Goal: Entertainment & Leisure: Consume media (video, audio)

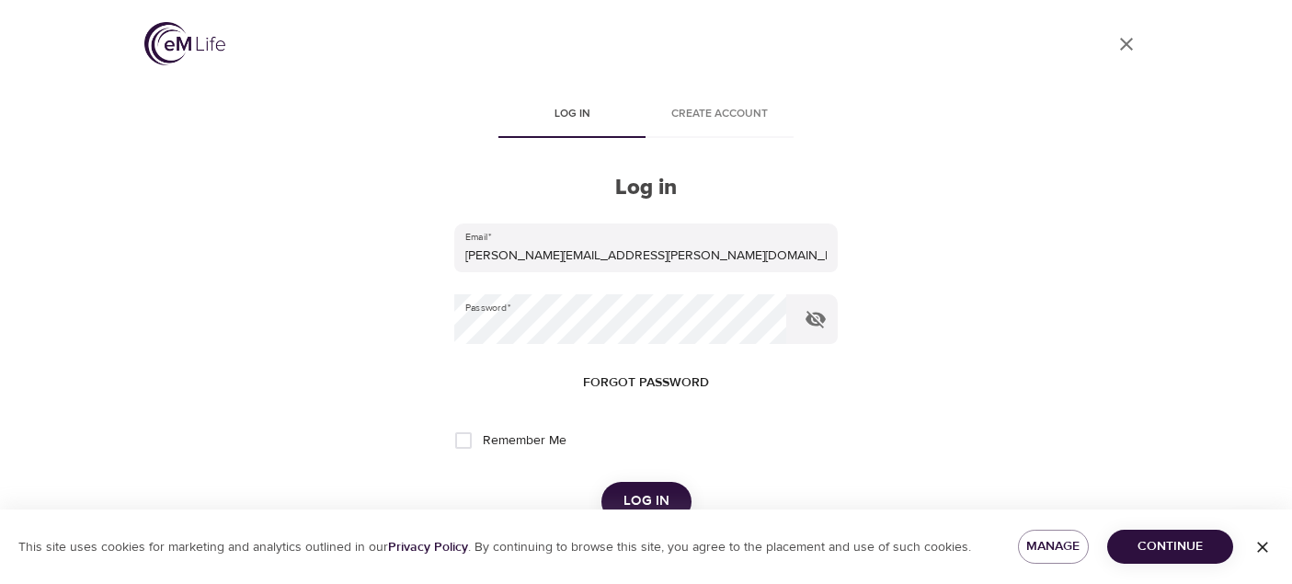
scroll to position [69, 0]
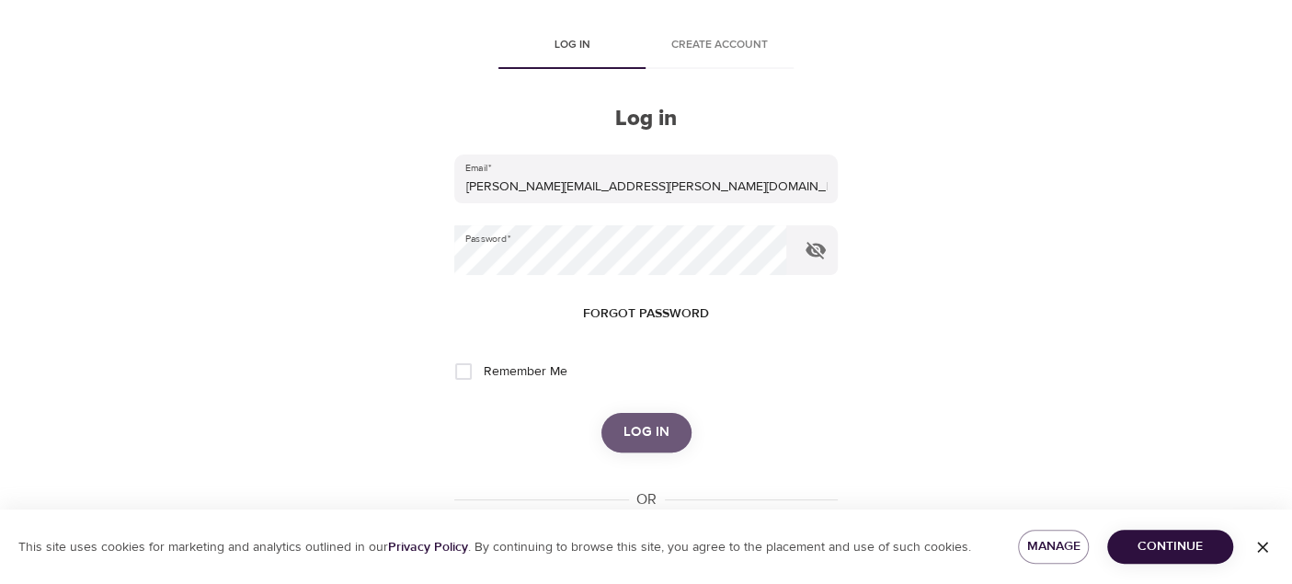
click at [645, 437] on span "Log in" at bounding box center [646, 432] width 46 height 24
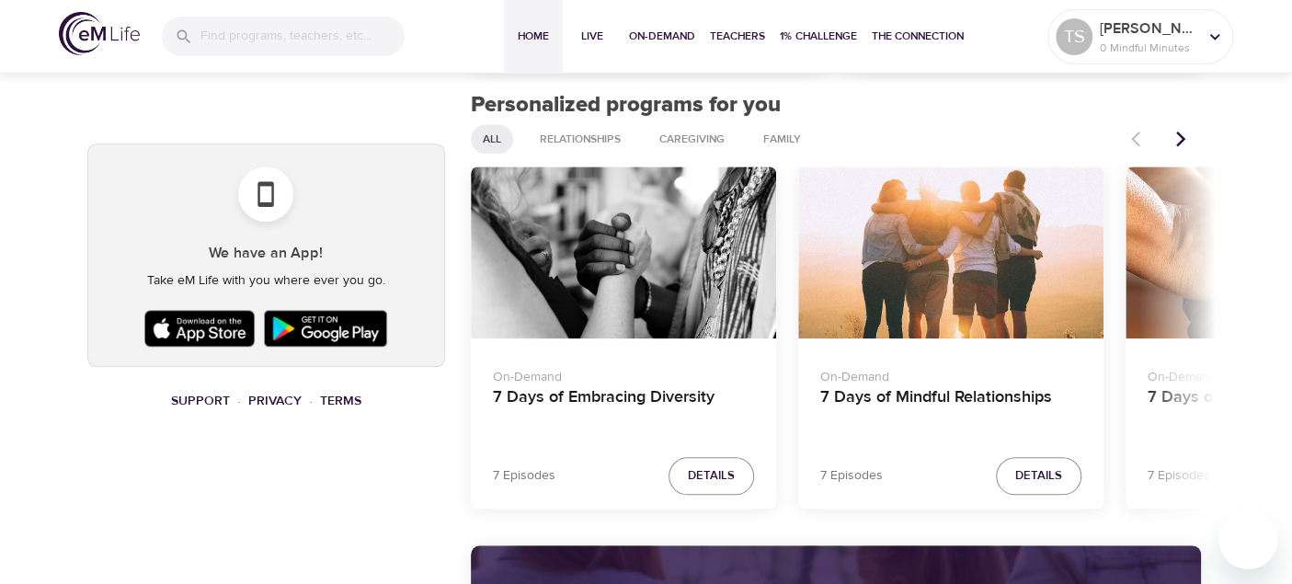
scroll to position [828, 0]
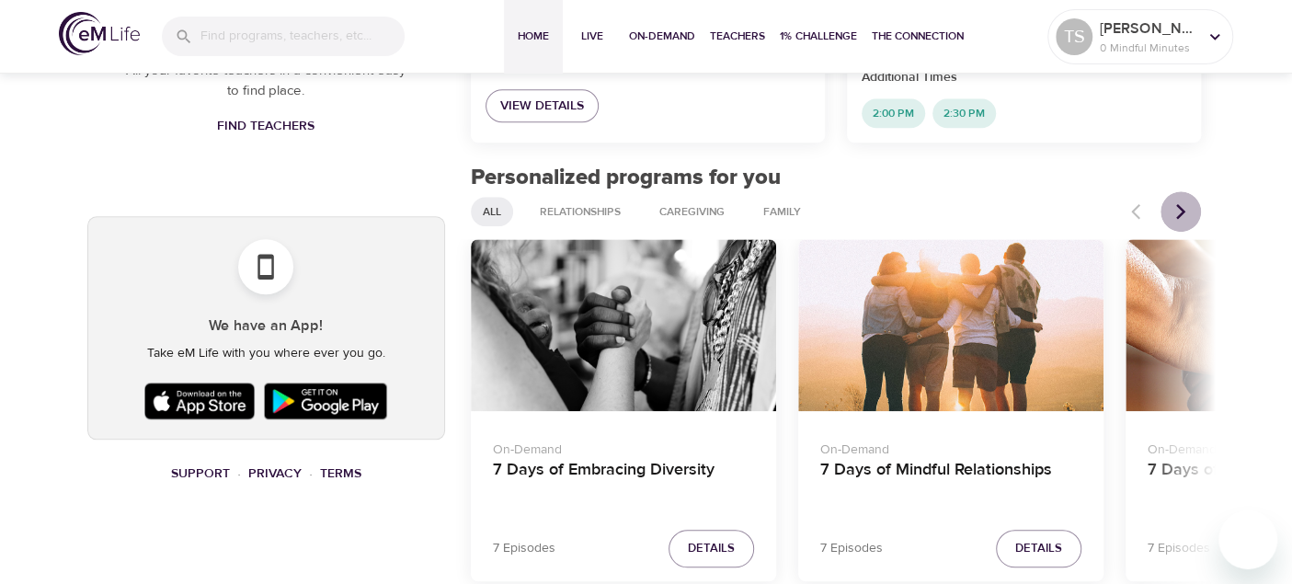
click at [1179, 215] on icon "Next items" at bounding box center [1180, 212] width 9 height 16
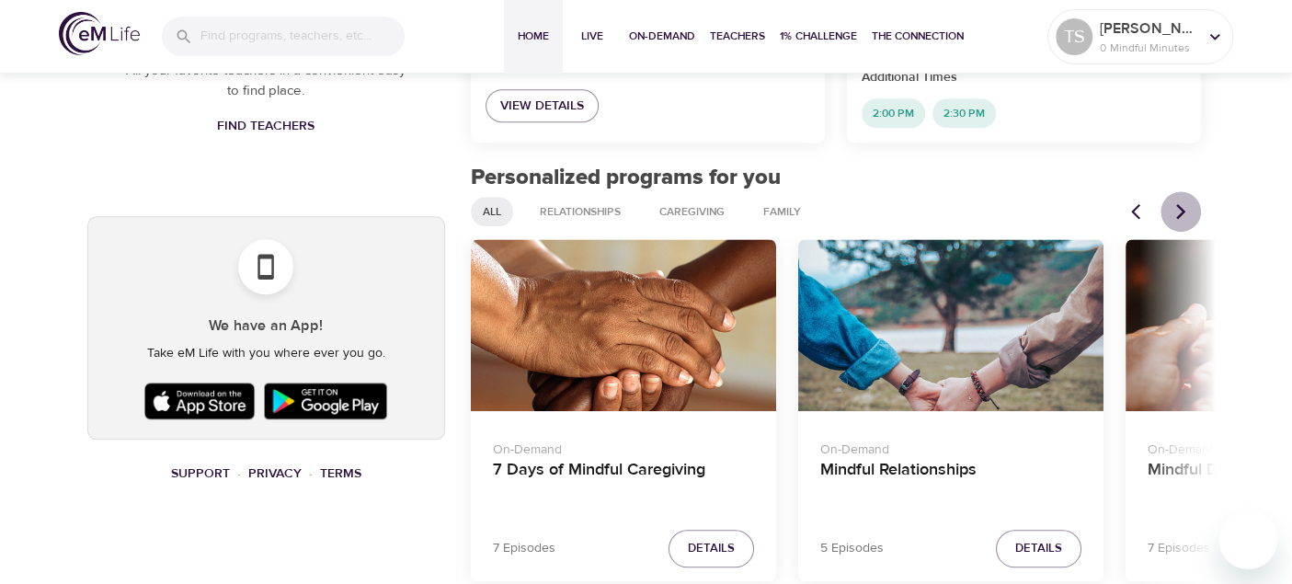
click at [1179, 215] on icon "Next items" at bounding box center [1180, 212] width 9 height 16
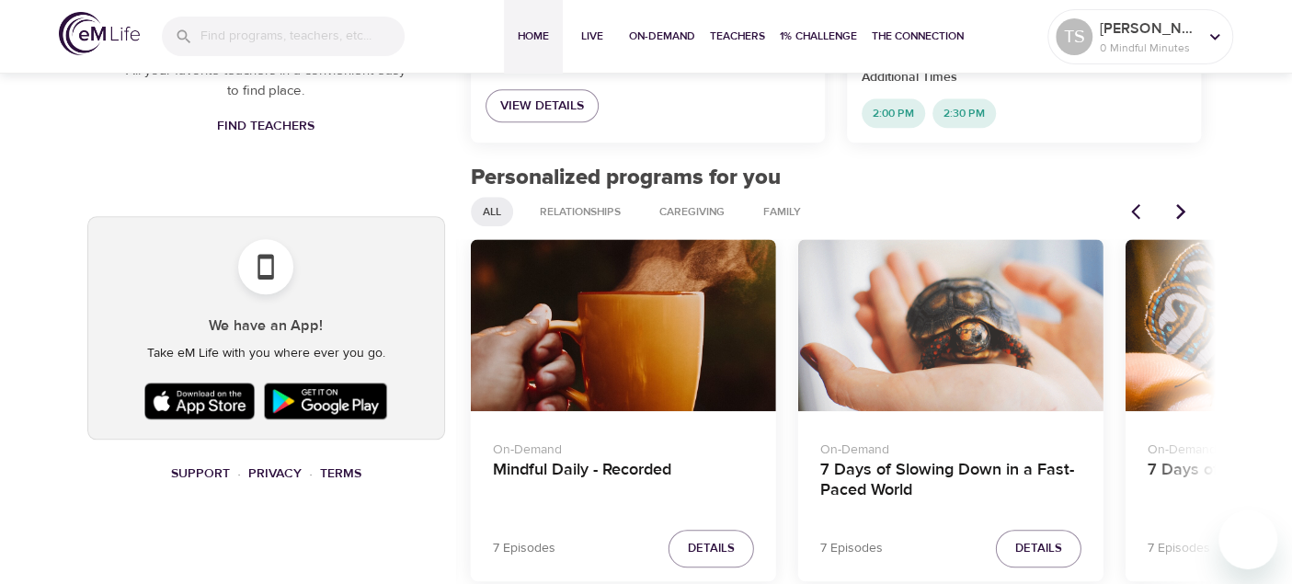
click at [1179, 215] on icon "Next items" at bounding box center [1180, 212] width 9 height 16
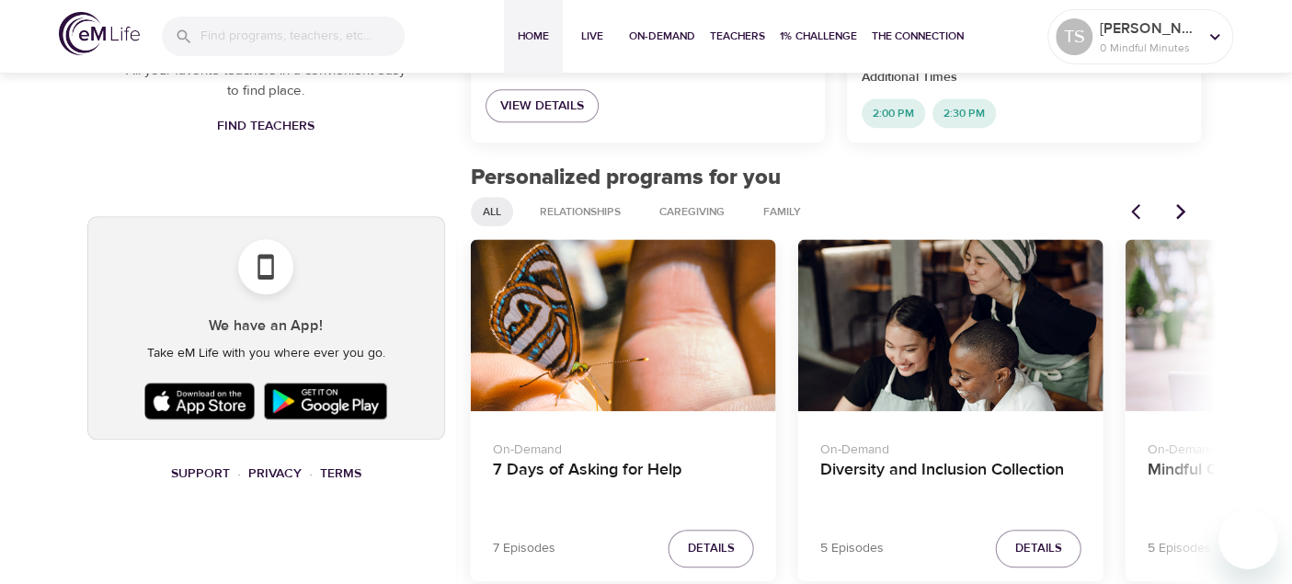
click at [1136, 211] on icon "Previous items" at bounding box center [1140, 211] width 18 height 18
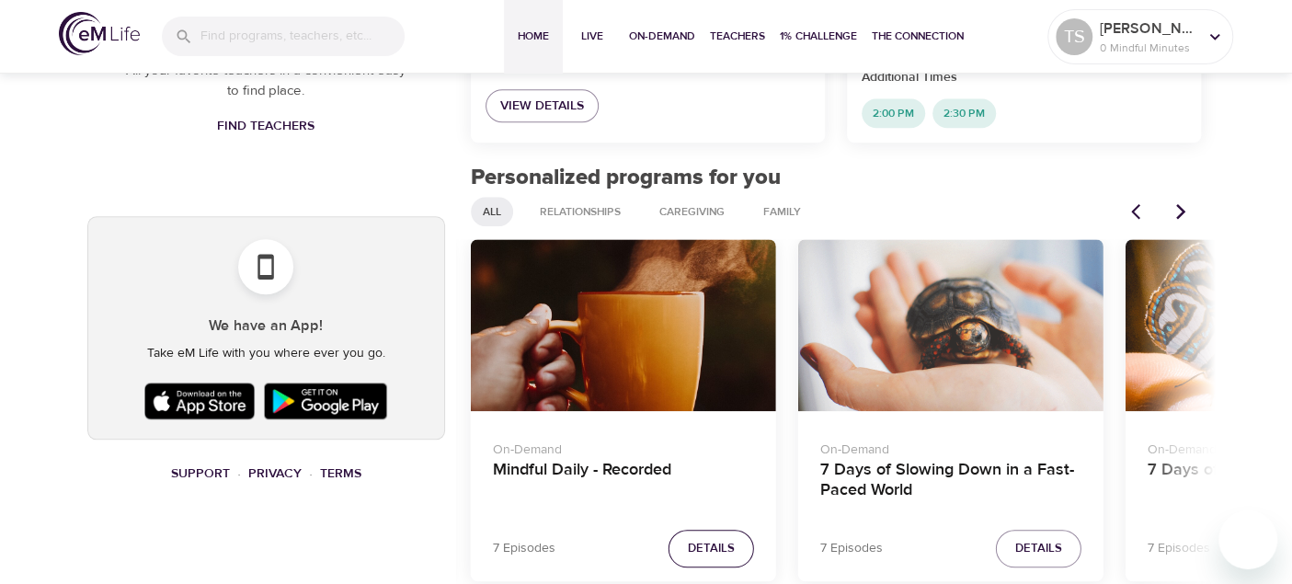
click at [713, 547] on span "Details" at bounding box center [711, 548] width 47 height 21
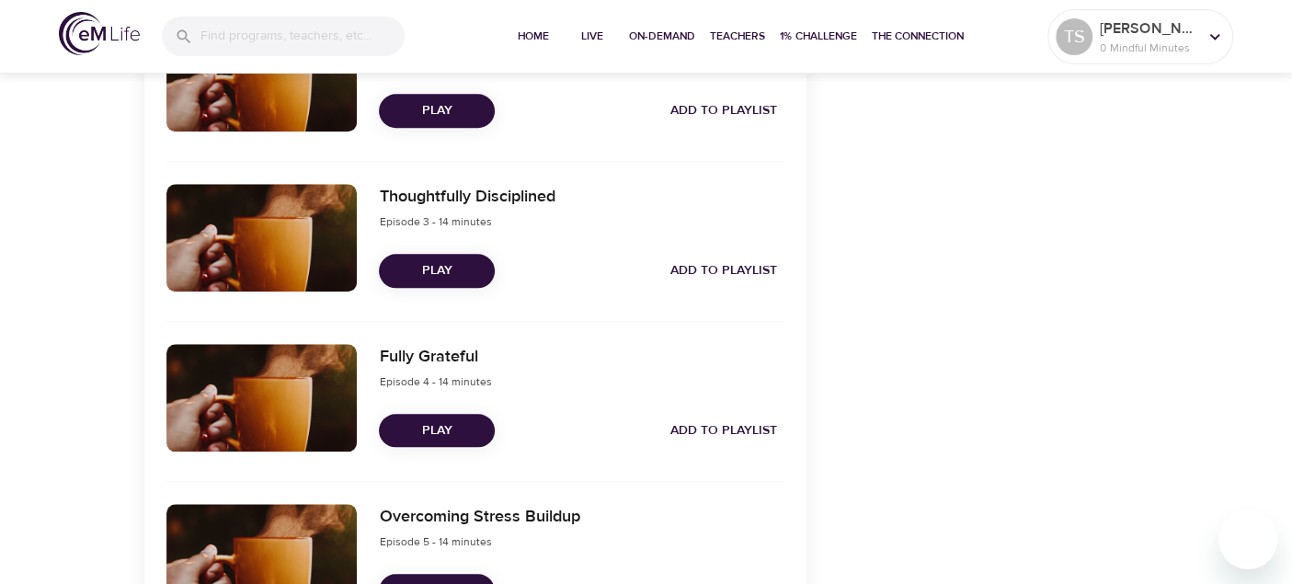
scroll to position [907, 0]
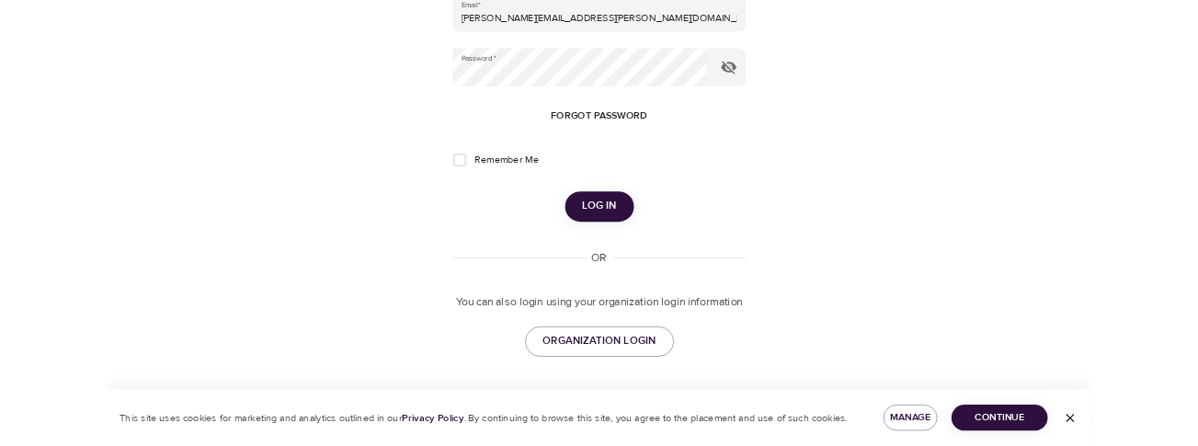
scroll to position [69, 0]
